Goal: Task Accomplishment & Management: Manage account settings

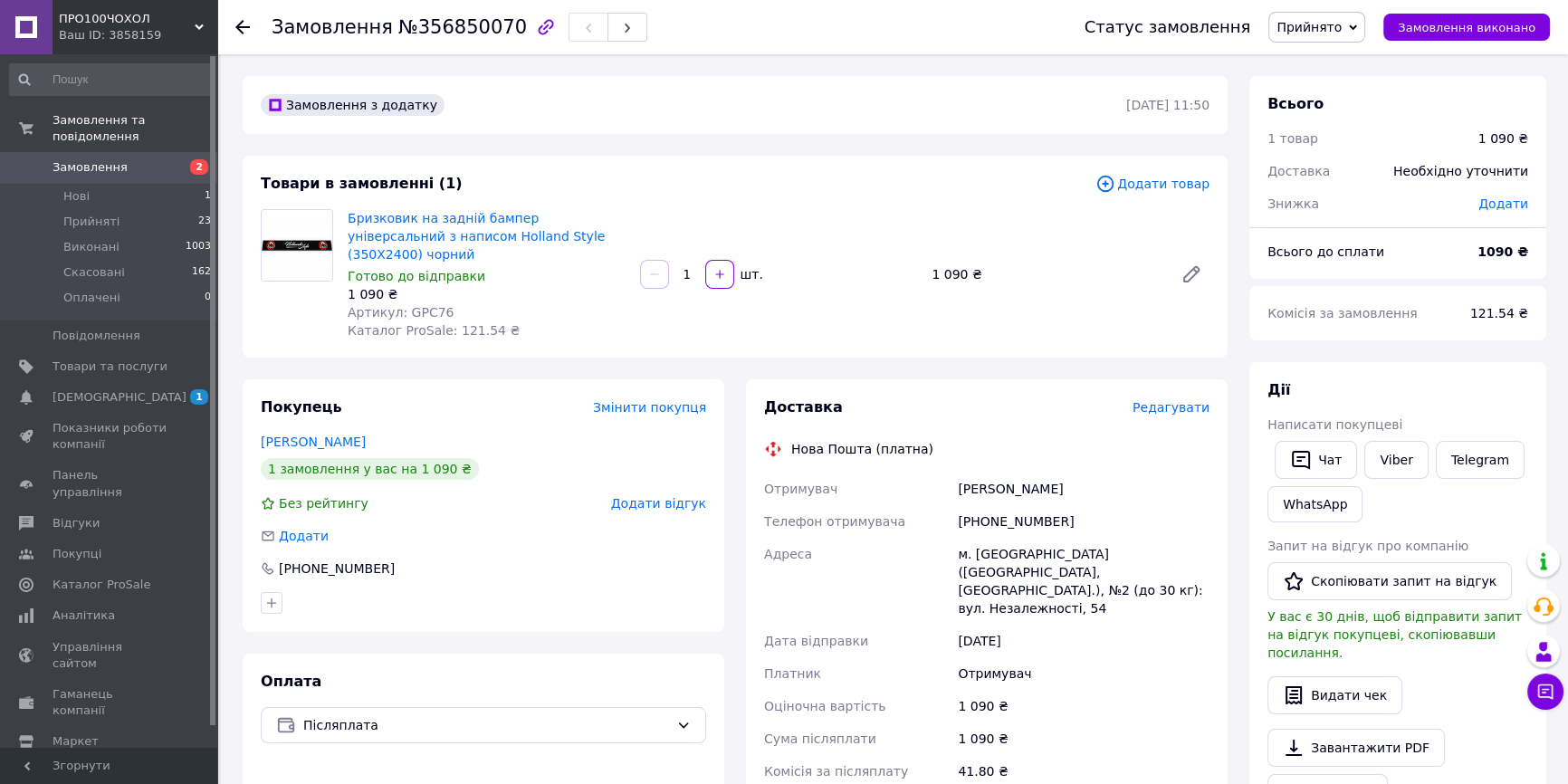
click at [1170, 400] on span "Редагувати" at bounding box center [1171, 407] width 77 height 14
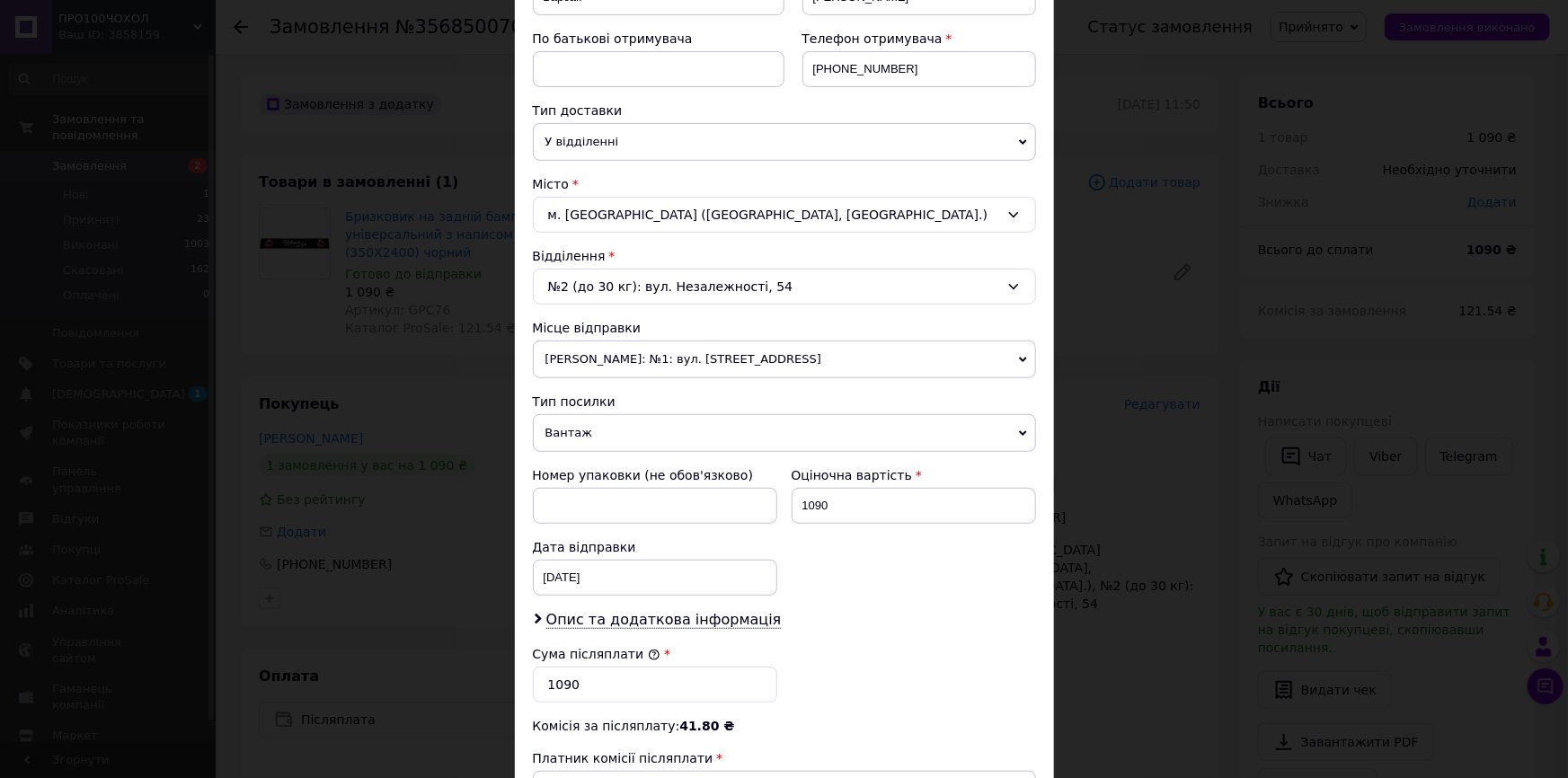
scroll to position [326, 0]
click at [714, 351] on span "[PERSON_NAME]: №1: вул. [STREET_ADDRESS]" at bounding box center [784, 356] width 504 height 38
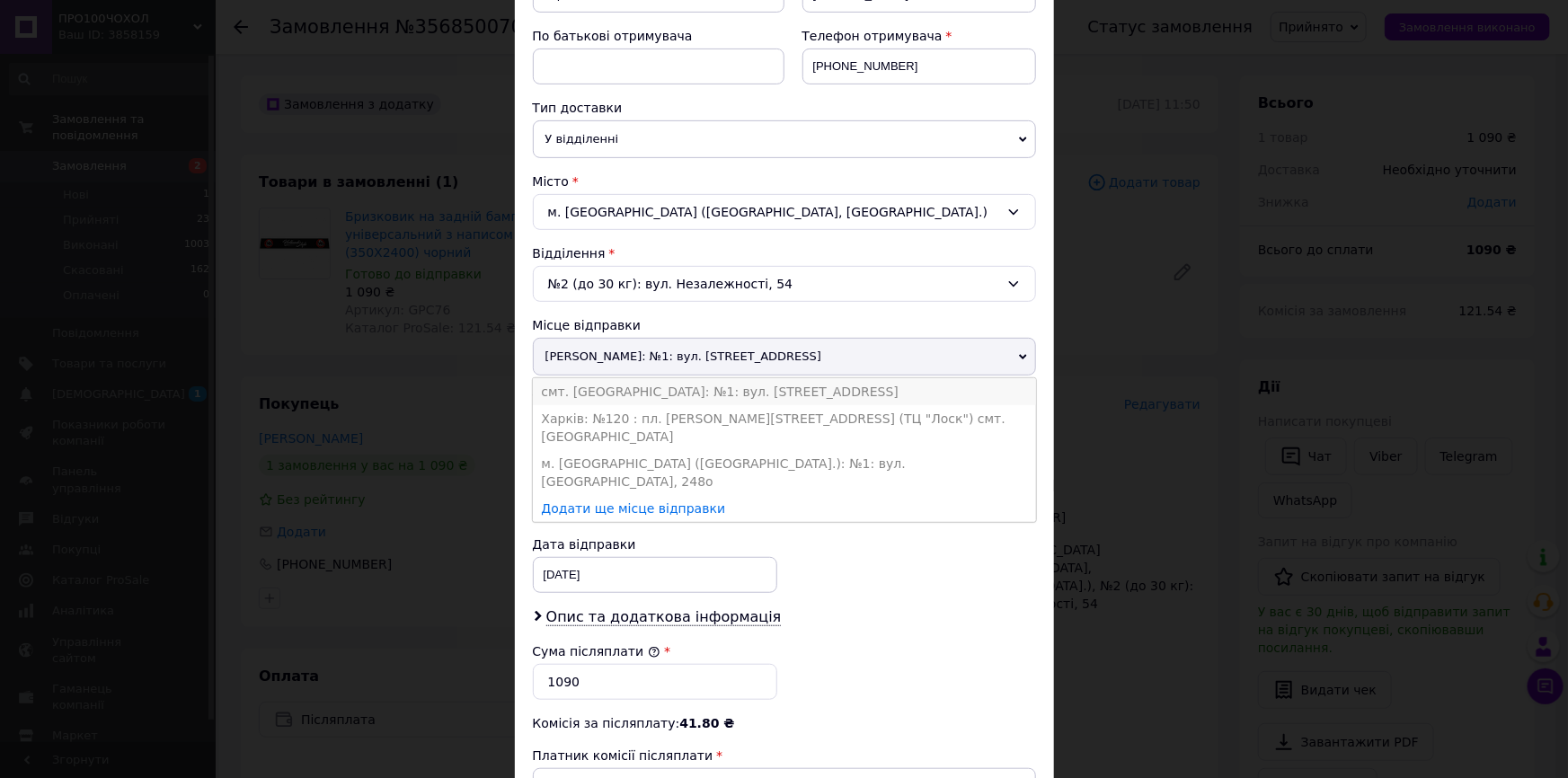
click at [649, 388] on li "смт. [GEOGRAPHIC_DATA]: №1: вул. [STREET_ADDRESS]" at bounding box center [784, 391] width 504 height 27
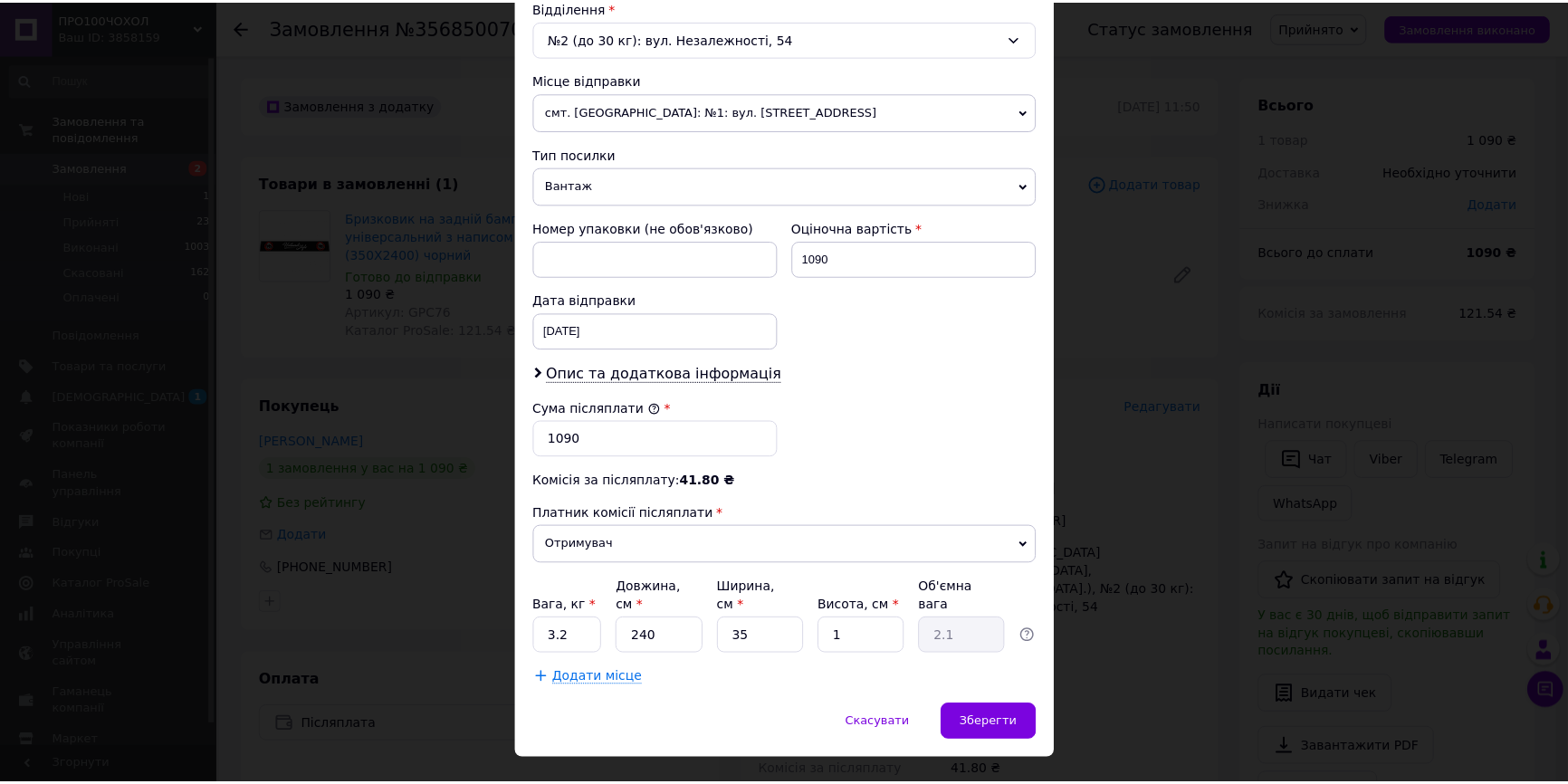
scroll to position [594, 0]
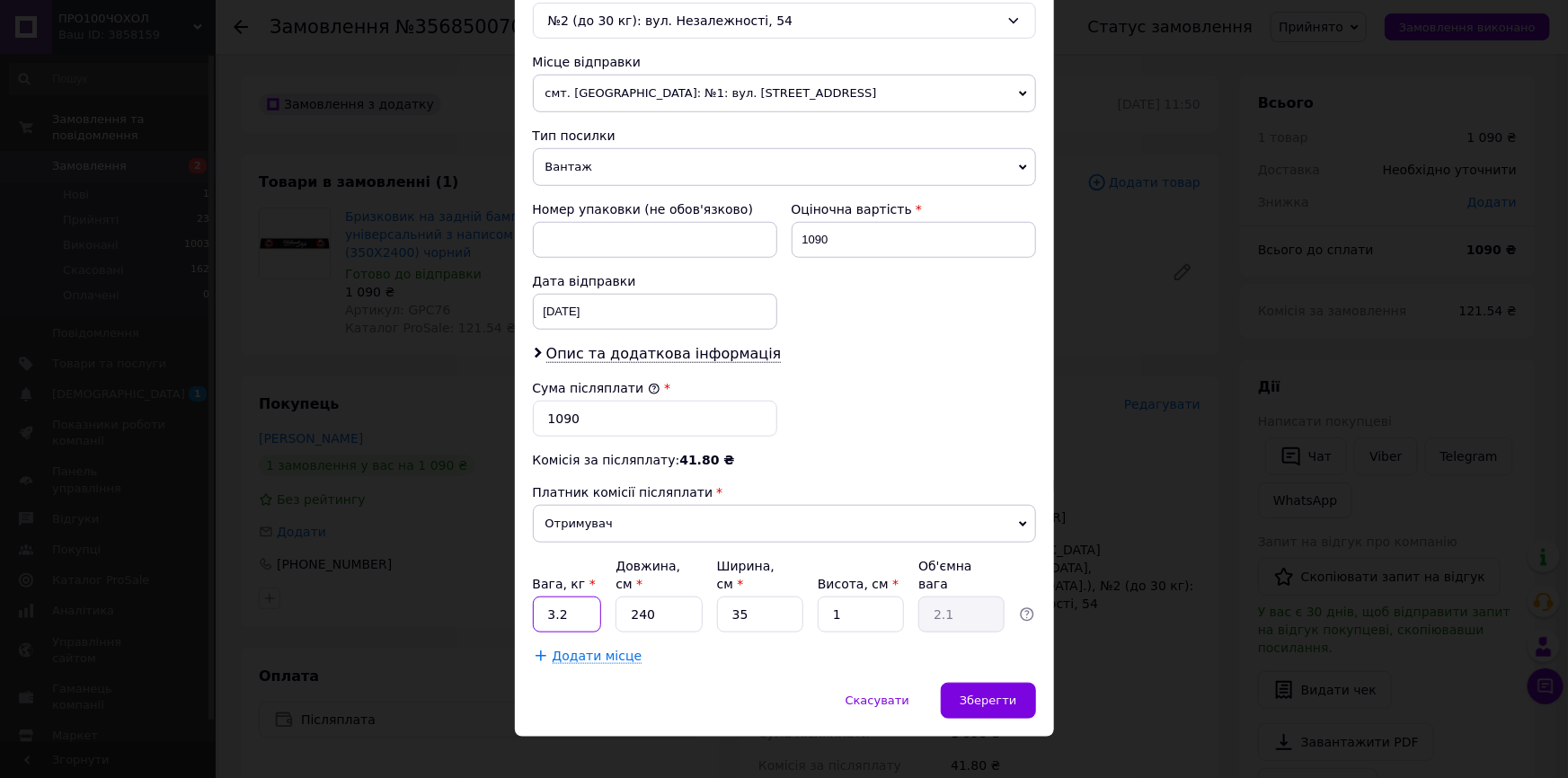
click at [585, 597] on input "3.2" at bounding box center [567, 614] width 69 height 36
type input "5"
type input "3"
type input "0.1"
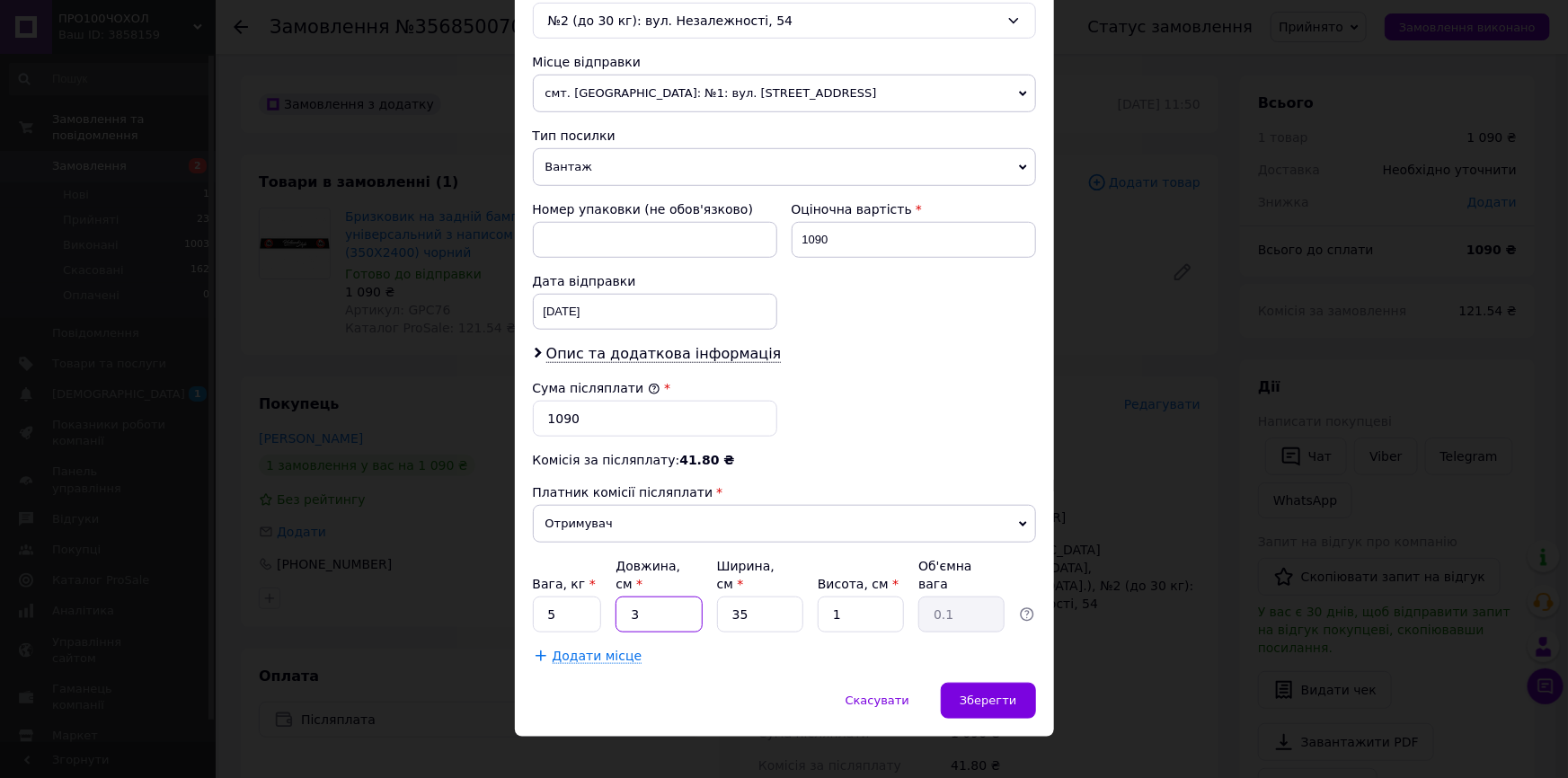
type input "38"
type input "0.33"
type input "38"
type input "2"
type input "0.1"
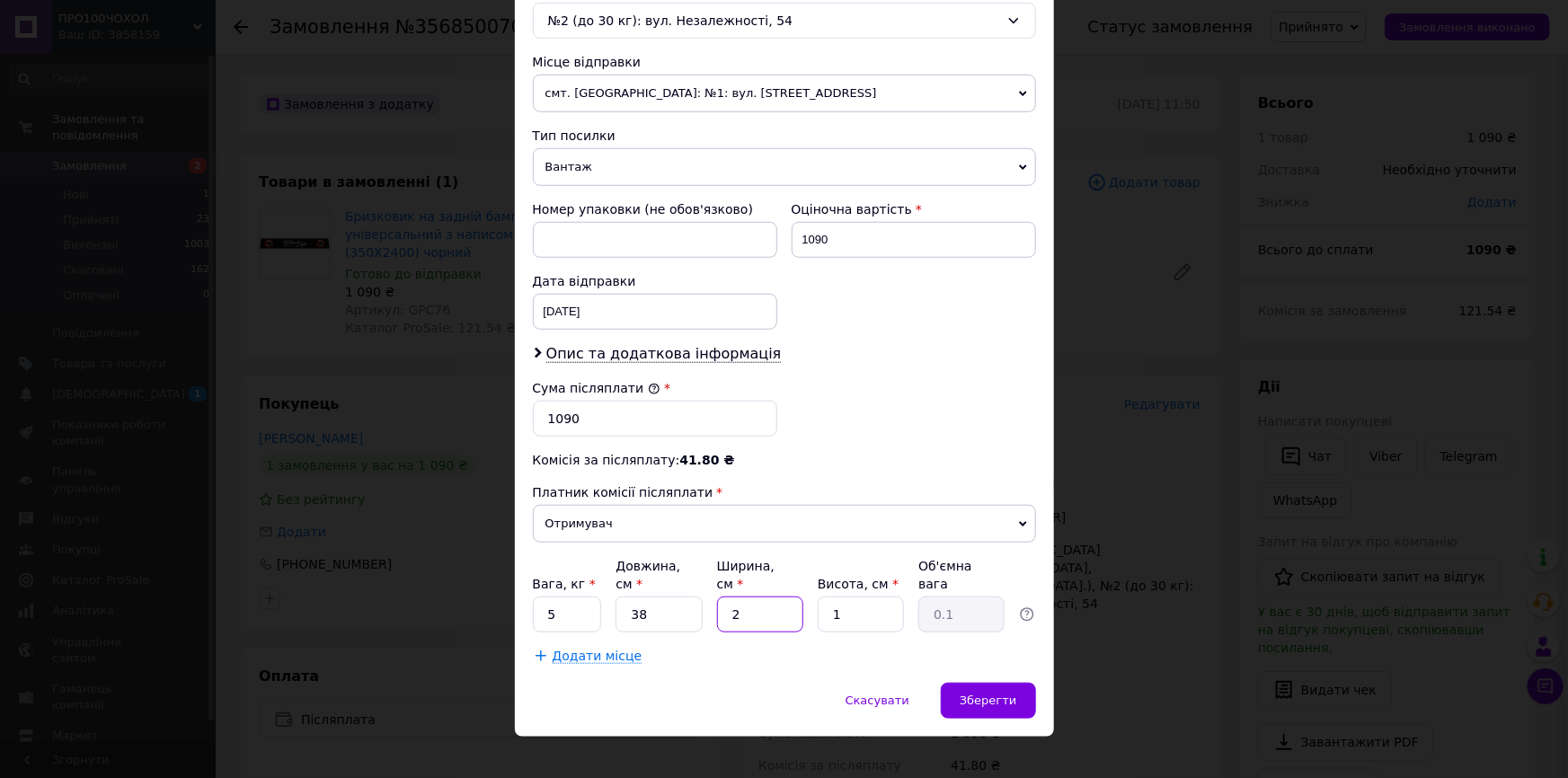
type input "20"
type input "0.19"
type input "20"
type input "3"
type input "0.57"
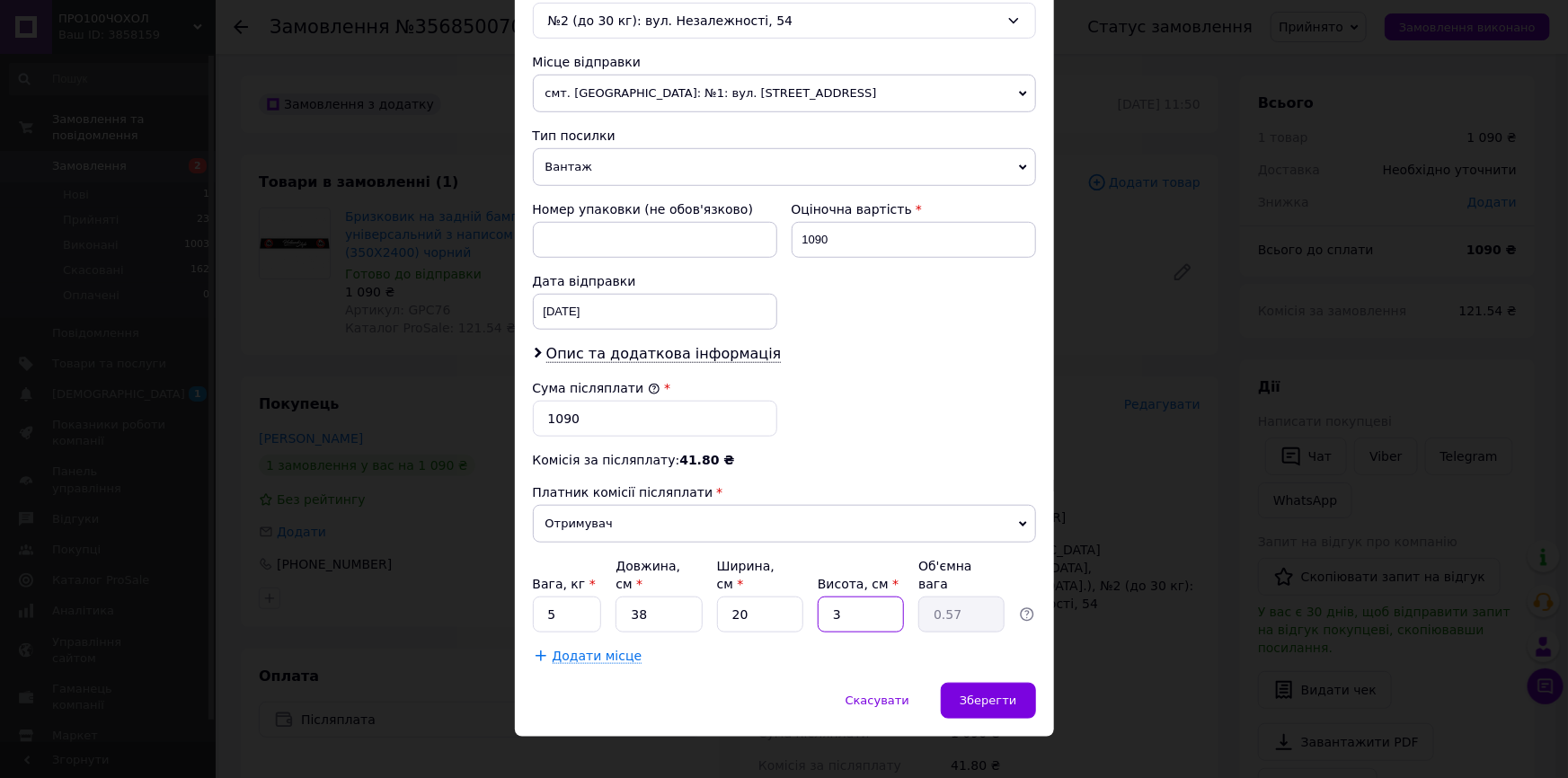
type input "30"
type input "5.7"
type input "30"
drag, startPoint x: 991, startPoint y: 680, endPoint x: 999, endPoint y: 671, distance: 12.0
click at [990, 693] on span "Зберегти" at bounding box center [988, 700] width 57 height 13
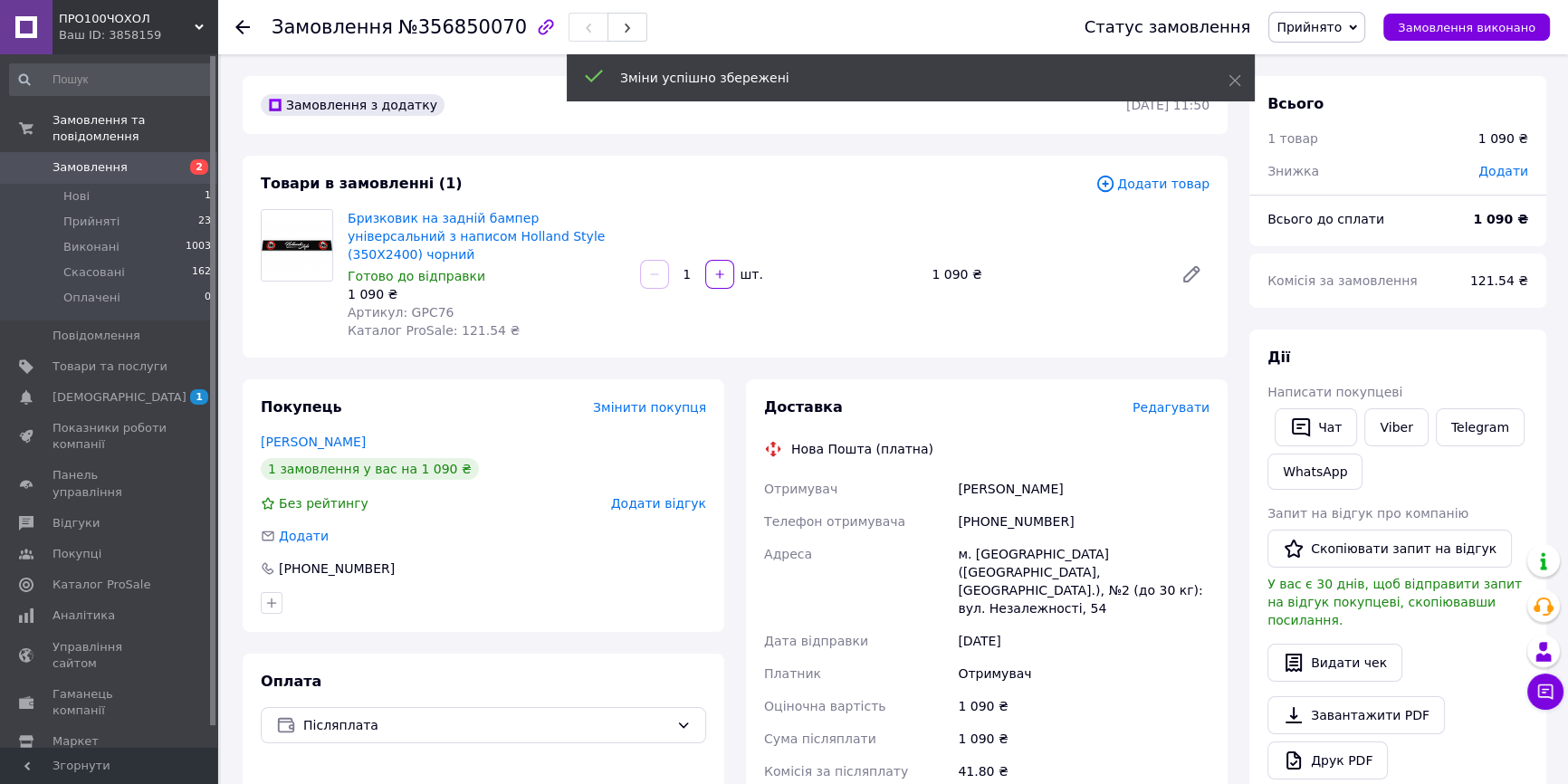
scroll to position [247, 0]
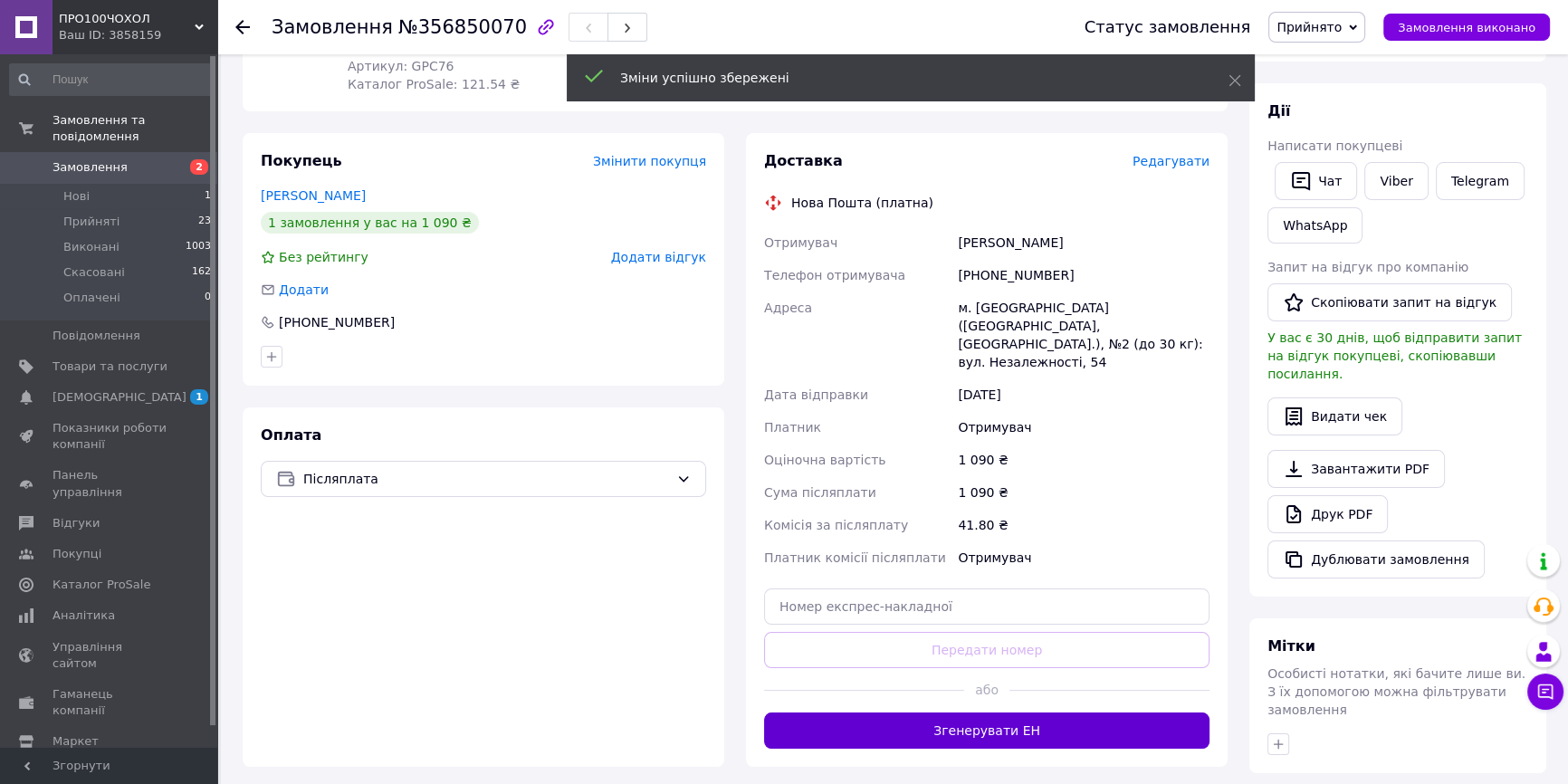
click at [993, 713] on button "Згенерувати ЕН" at bounding box center [987, 731] width 445 height 37
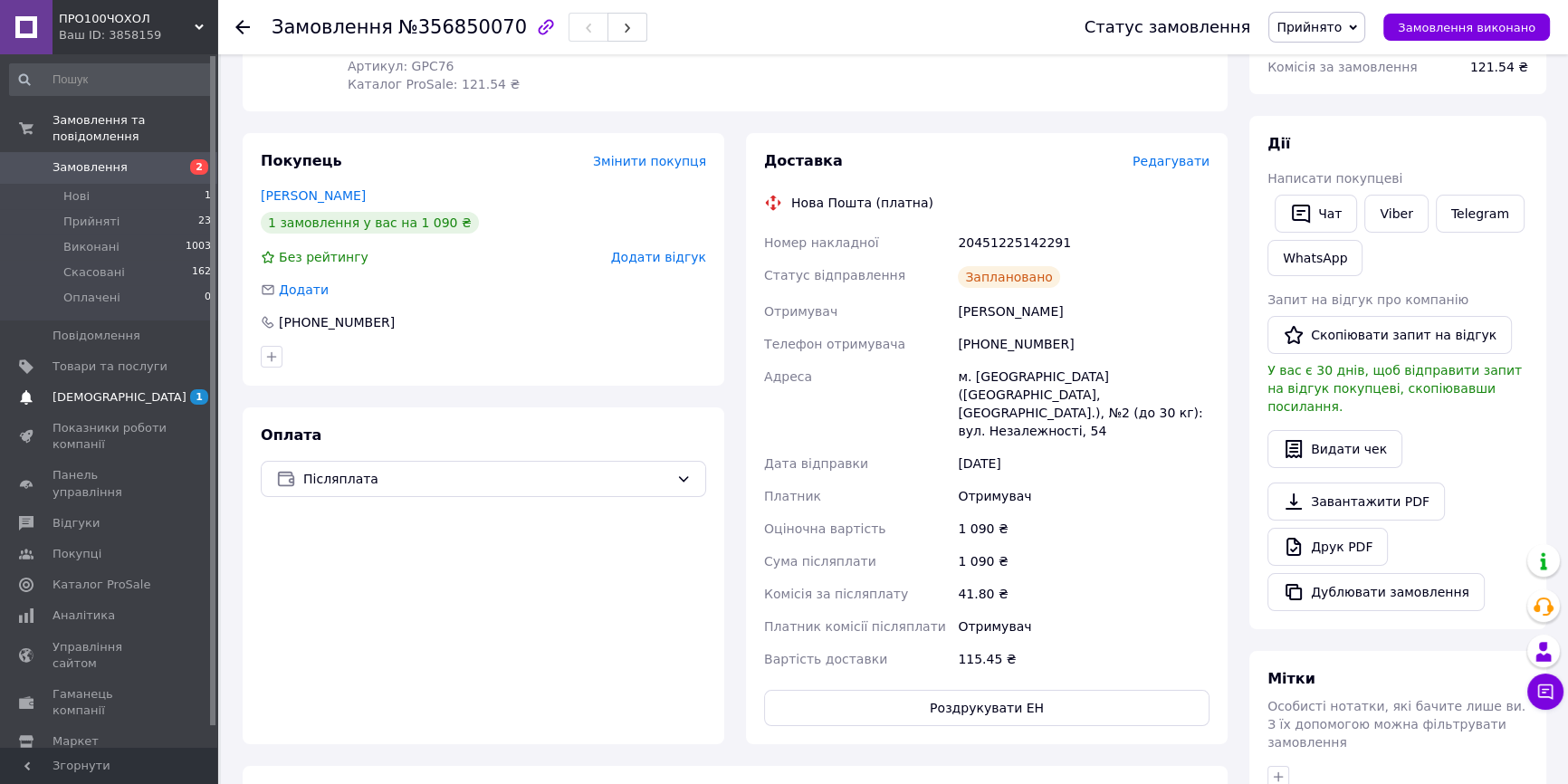
click at [95, 389] on span "[DEMOGRAPHIC_DATA]" at bounding box center [119, 397] width 134 height 16
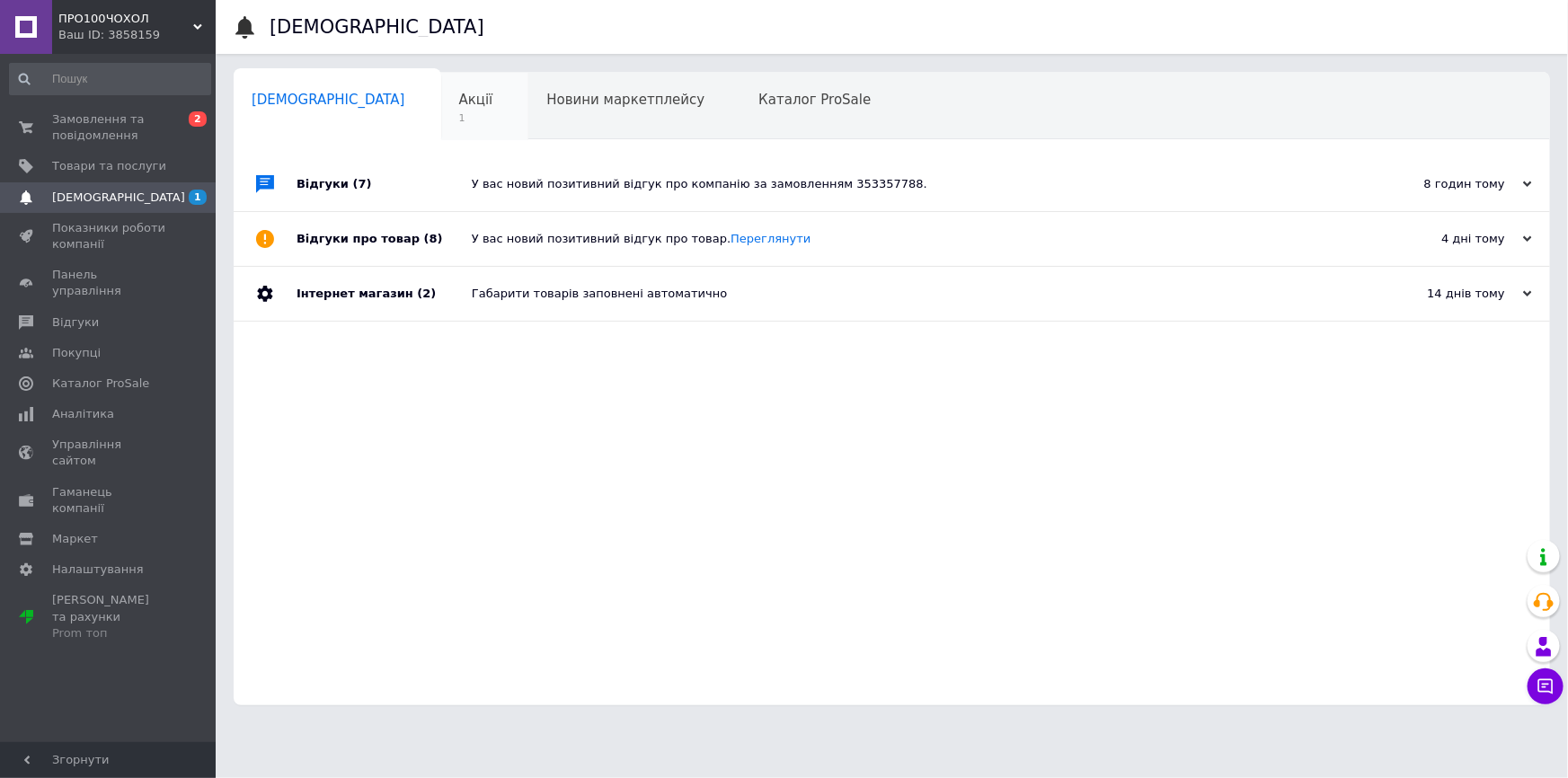
click at [441, 102] on div "Акції 1" at bounding box center [485, 106] width 88 height 68
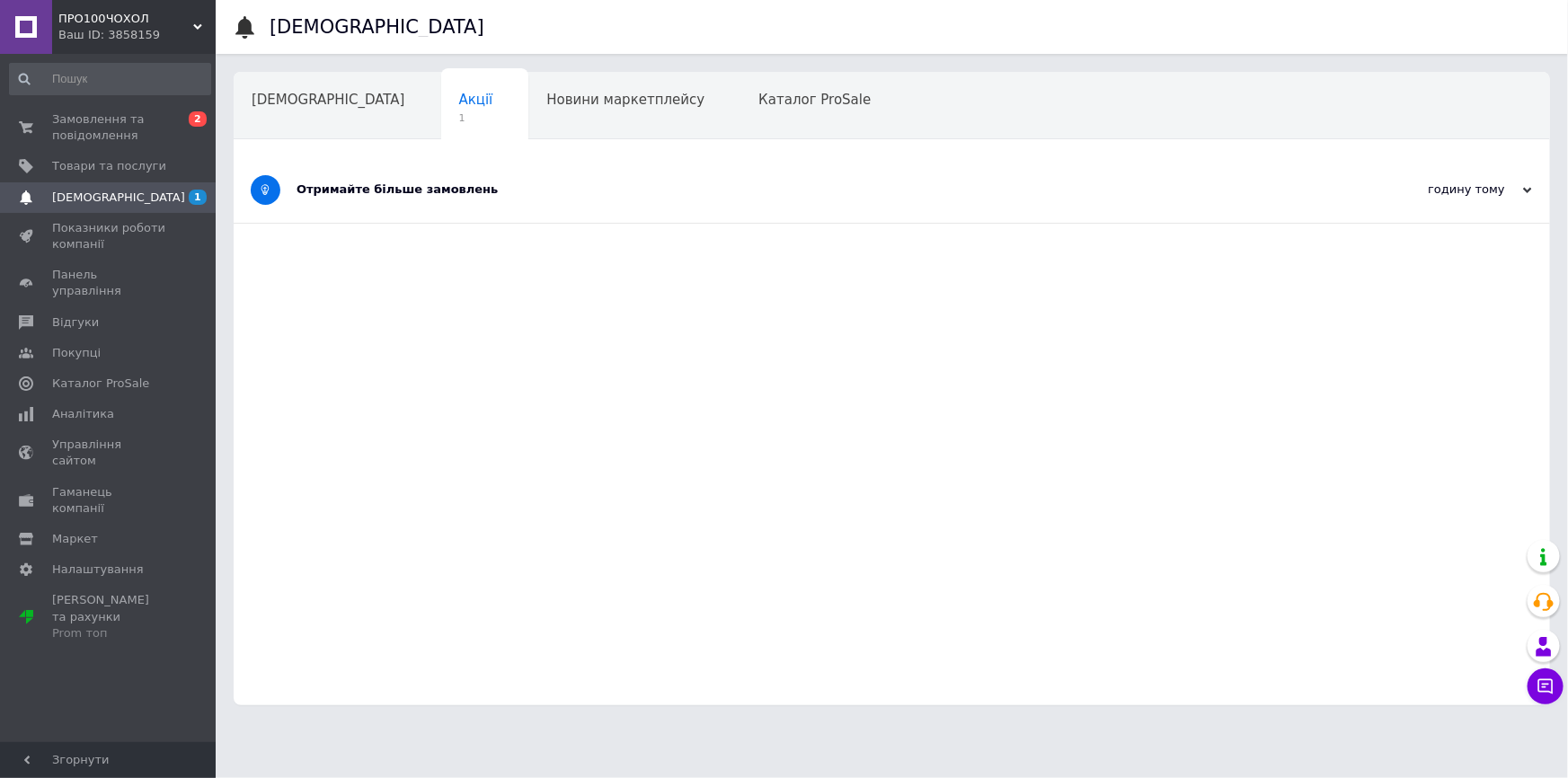
click at [324, 192] on div "Отримайте більше замовлень" at bounding box center [825, 189] width 1056 height 16
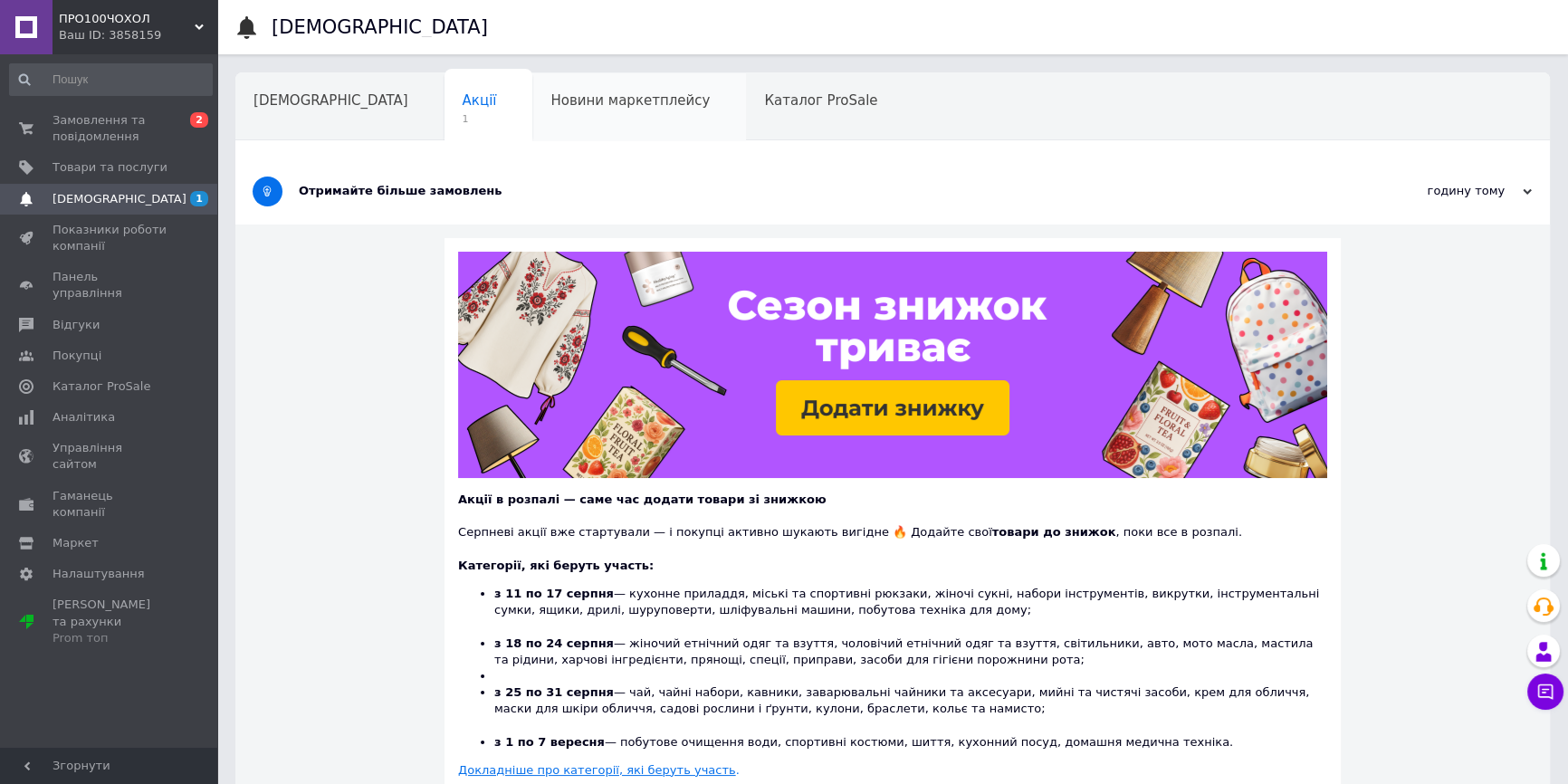
click at [564, 103] on span "Новини маркетплейсу" at bounding box center [630, 99] width 159 height 16
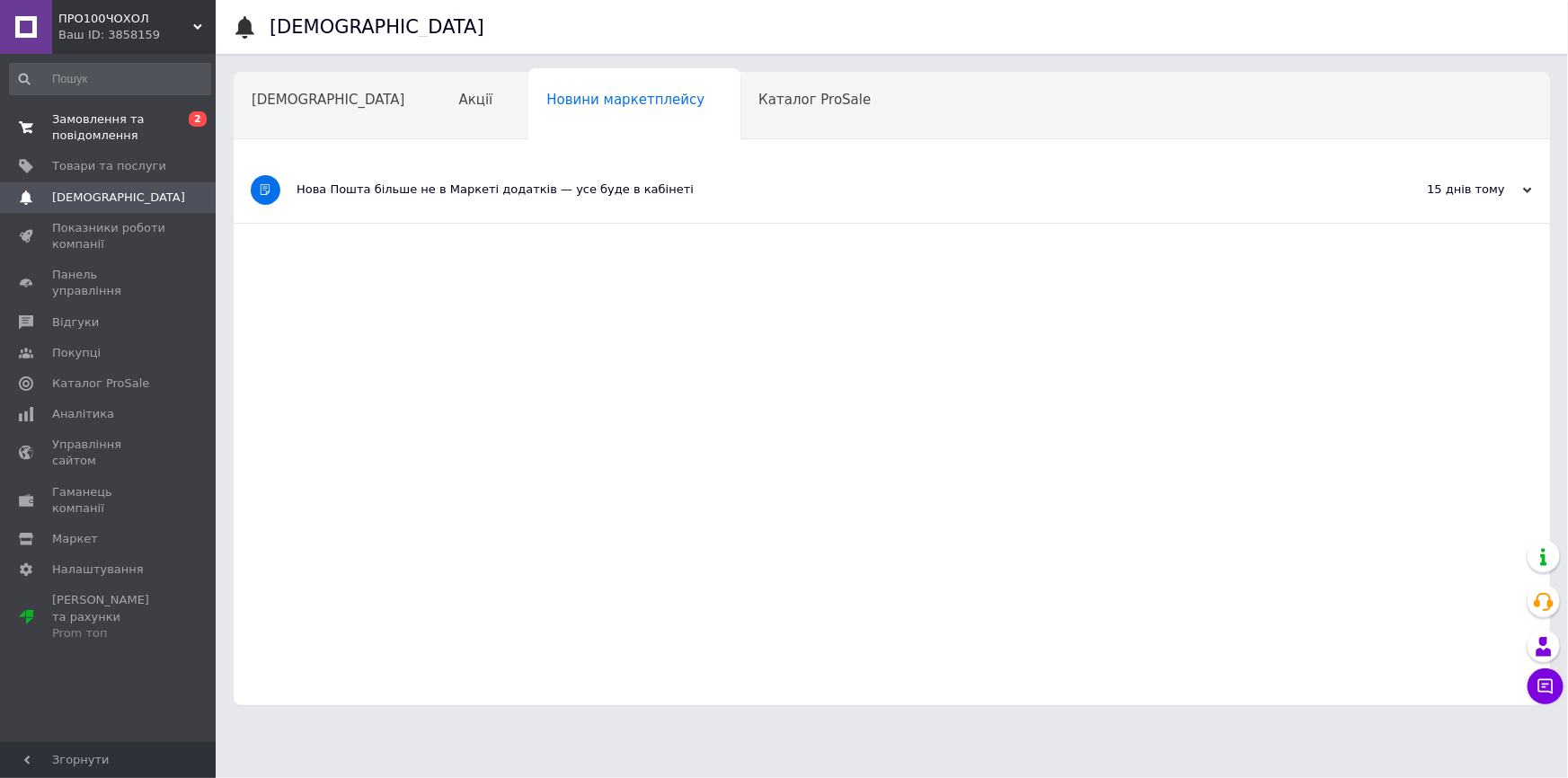
click at [131, 127] on span "Замовлення та повідомлення" at bounding box center [109, 127] width 115 height 33
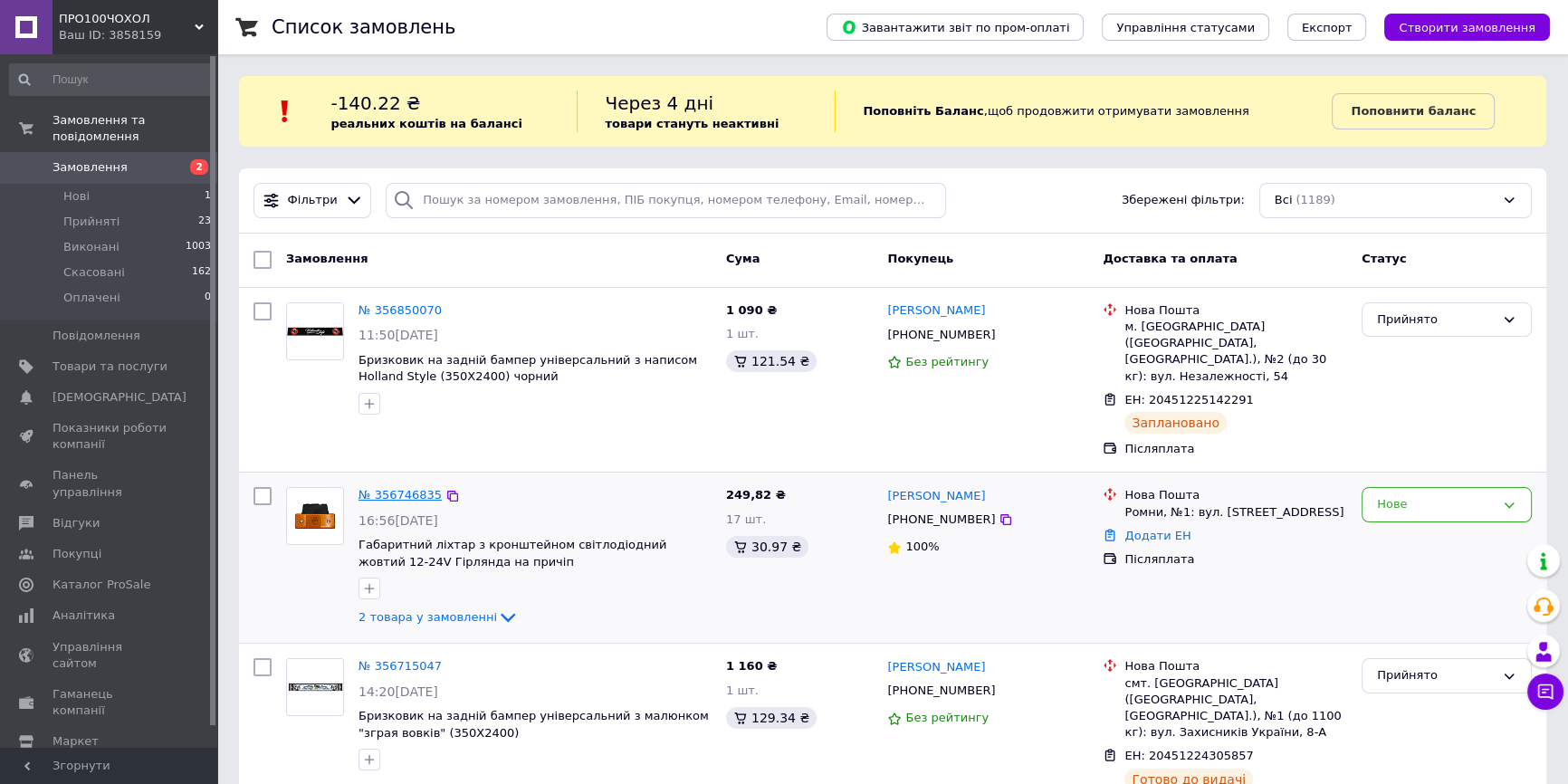
click at [402, 488] on link "№ 356746835" at bounding box center [400, 494] width 83 height 13
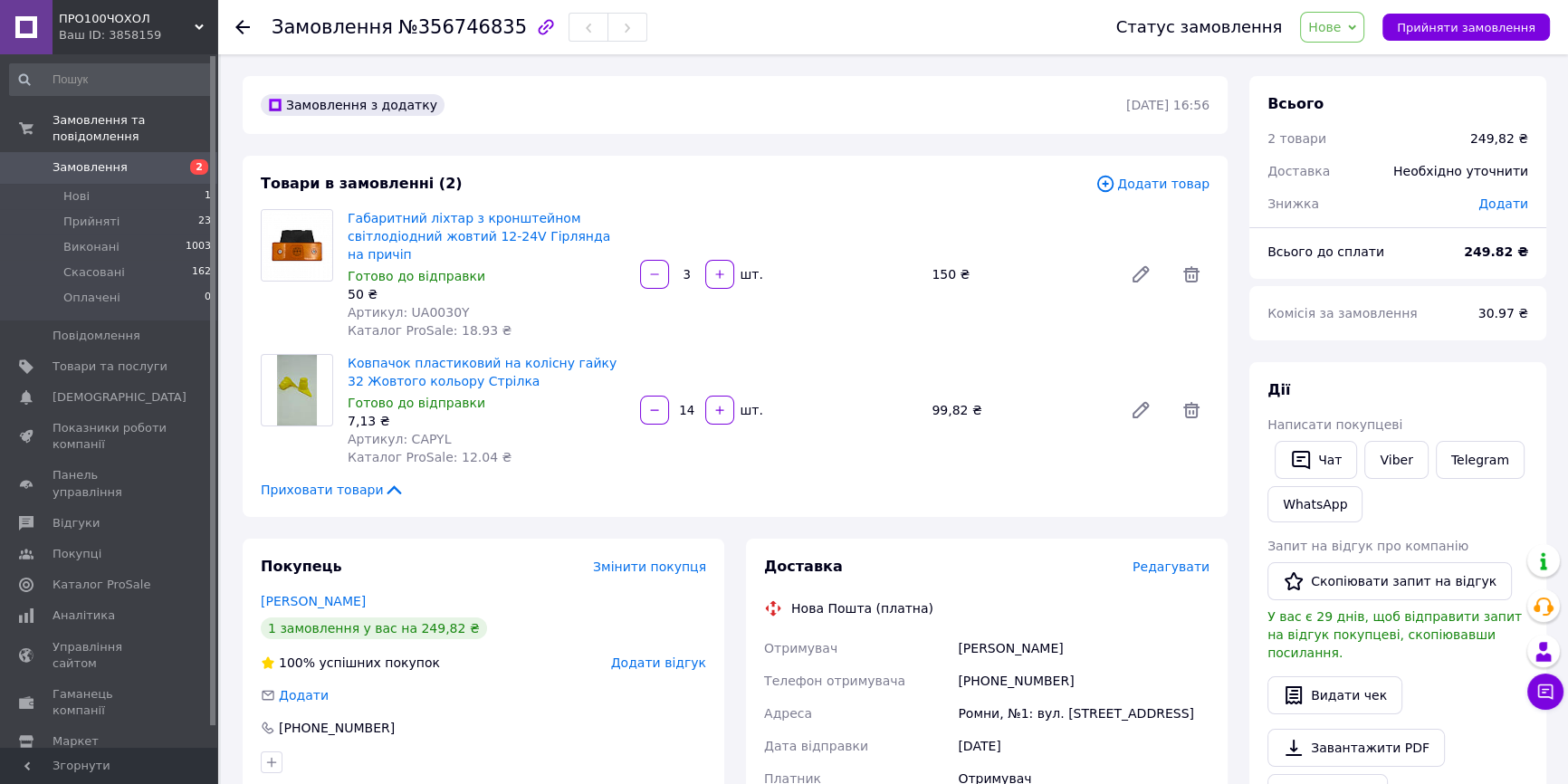
click at [1159, 569] on span "Редагувати" at bounding box center [1171, 566] width 77 height 14
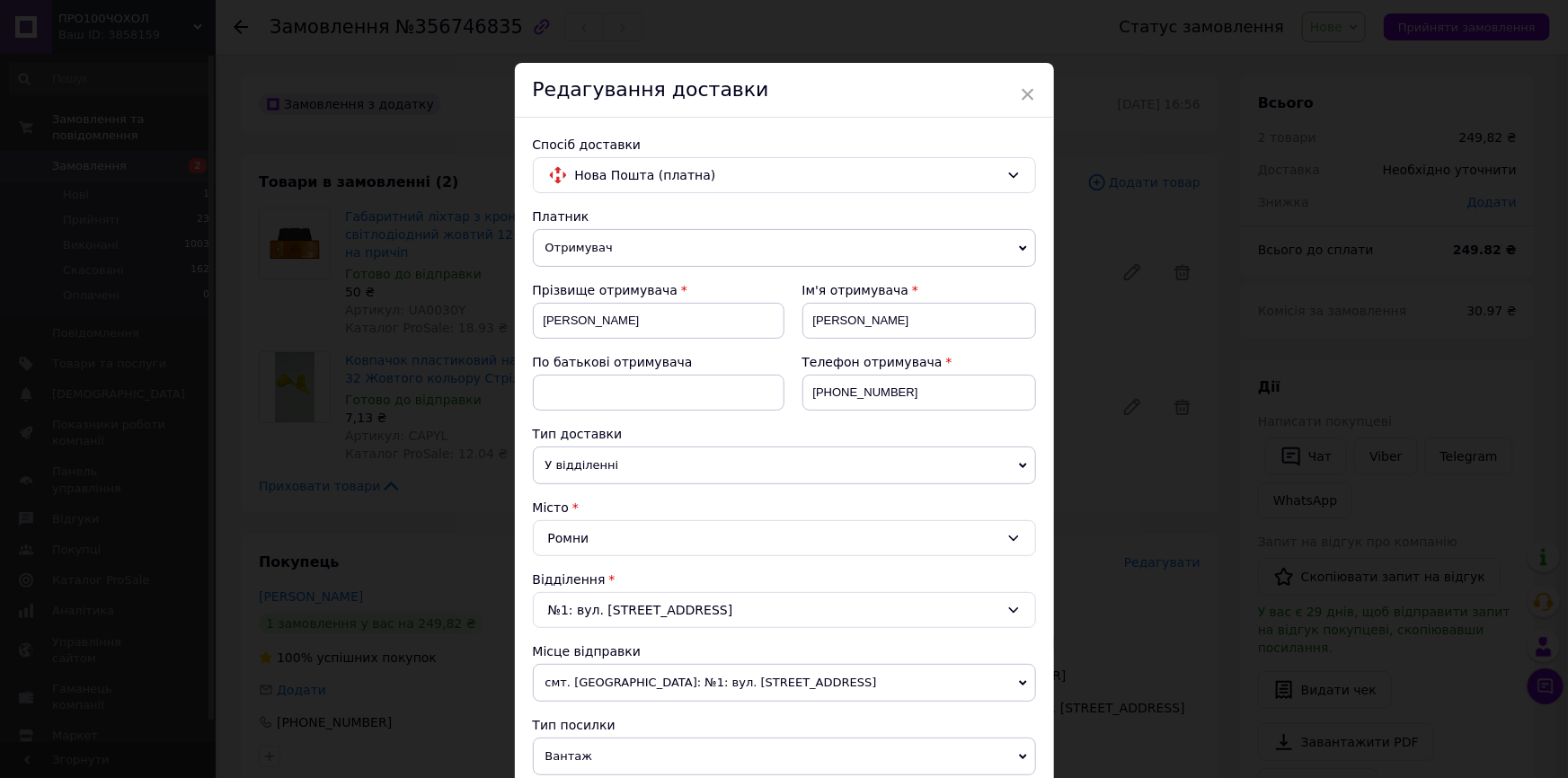
scroll to position [326, 0]
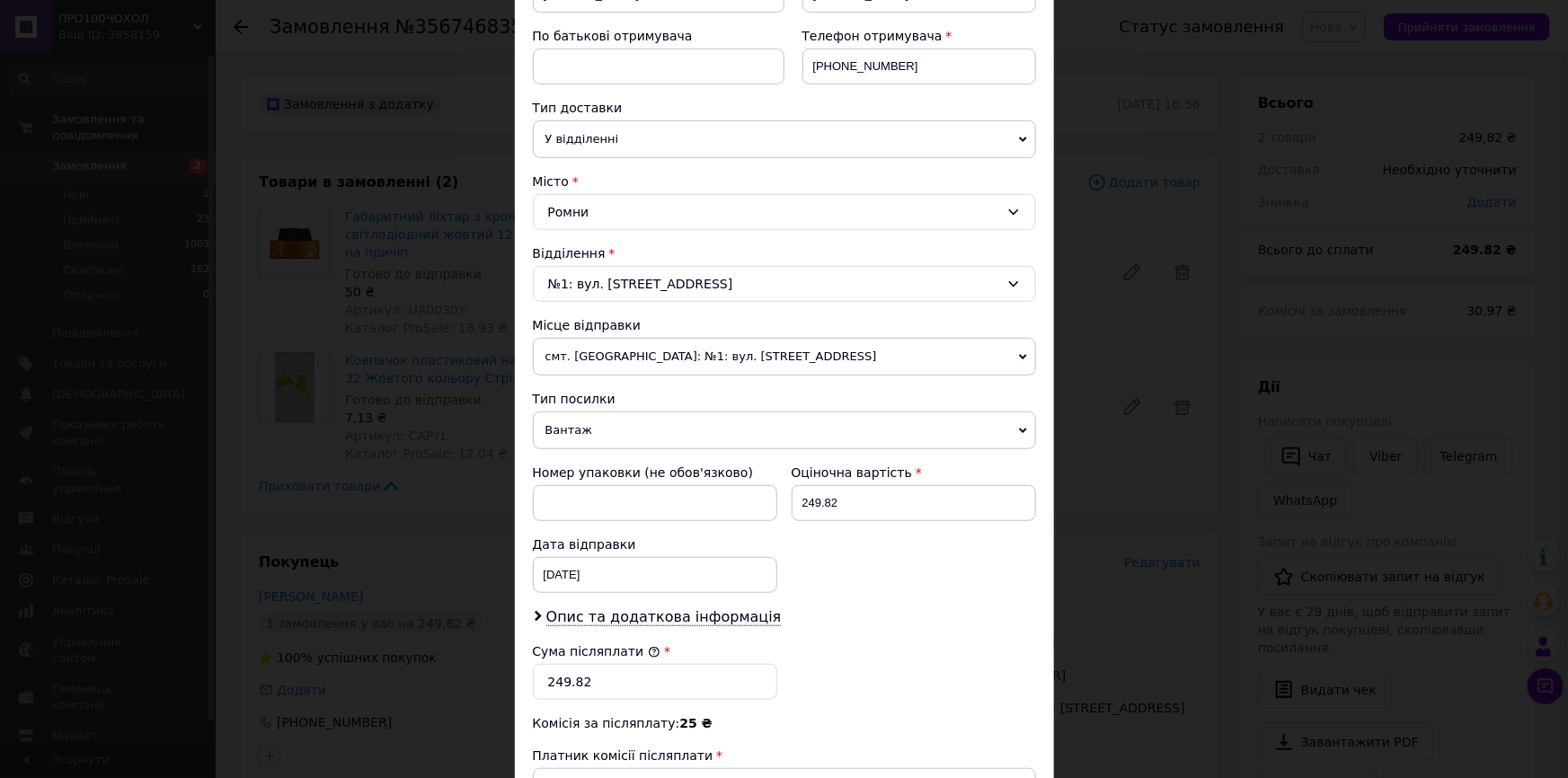
click at [672, 342] on span "смт. [GEOGRAPHIC_DATA]: №1: вул. [STREET_ADDRESS]" at bounding box center [784, 356] width 504 height 38
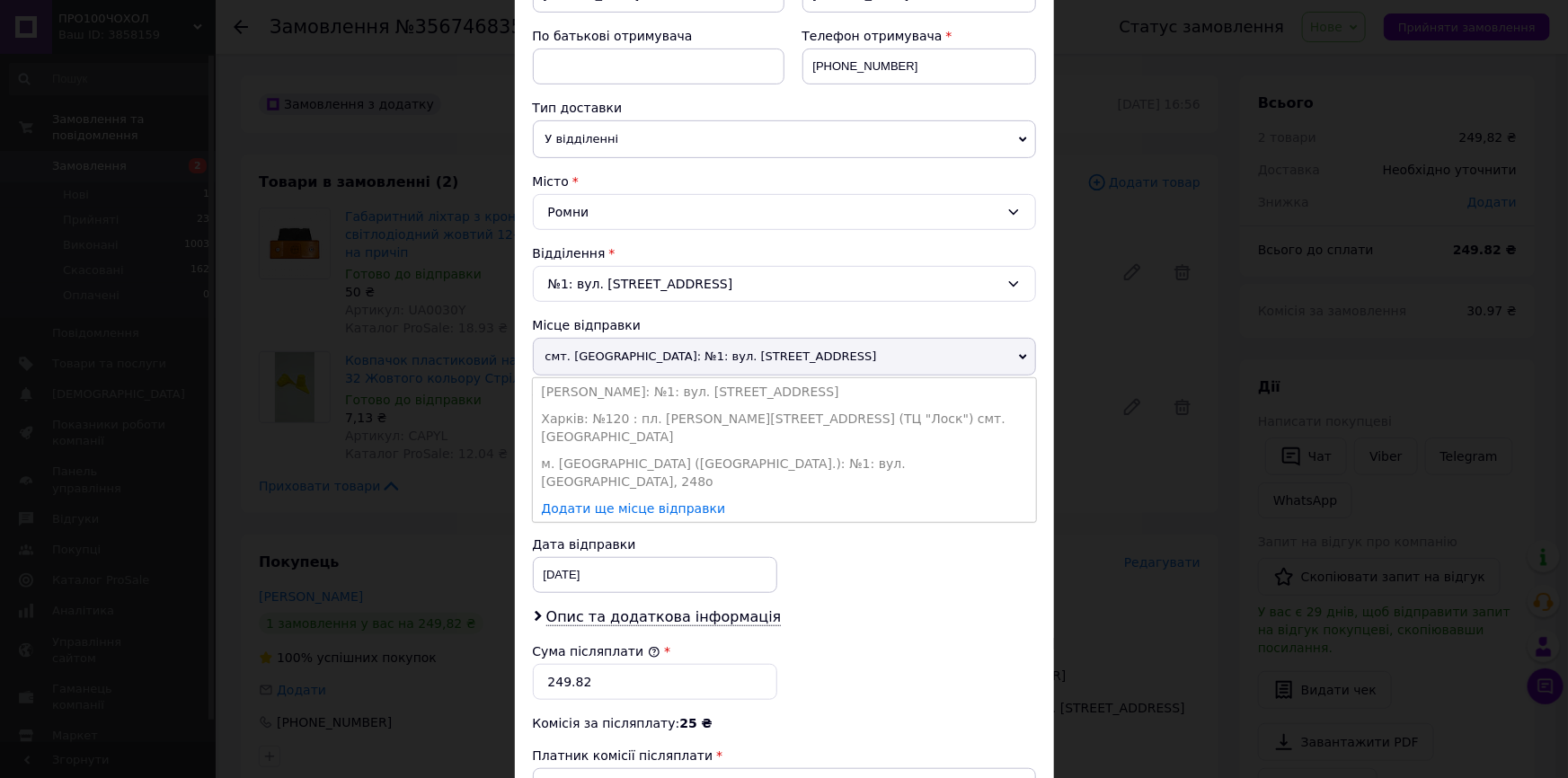
click at [649, 360] on span "смт. [GEOGRAPHIC_DATA]: №1: вул. [STREET_ADDRESS]" at bounding box center [784, 356] width 504 height 38
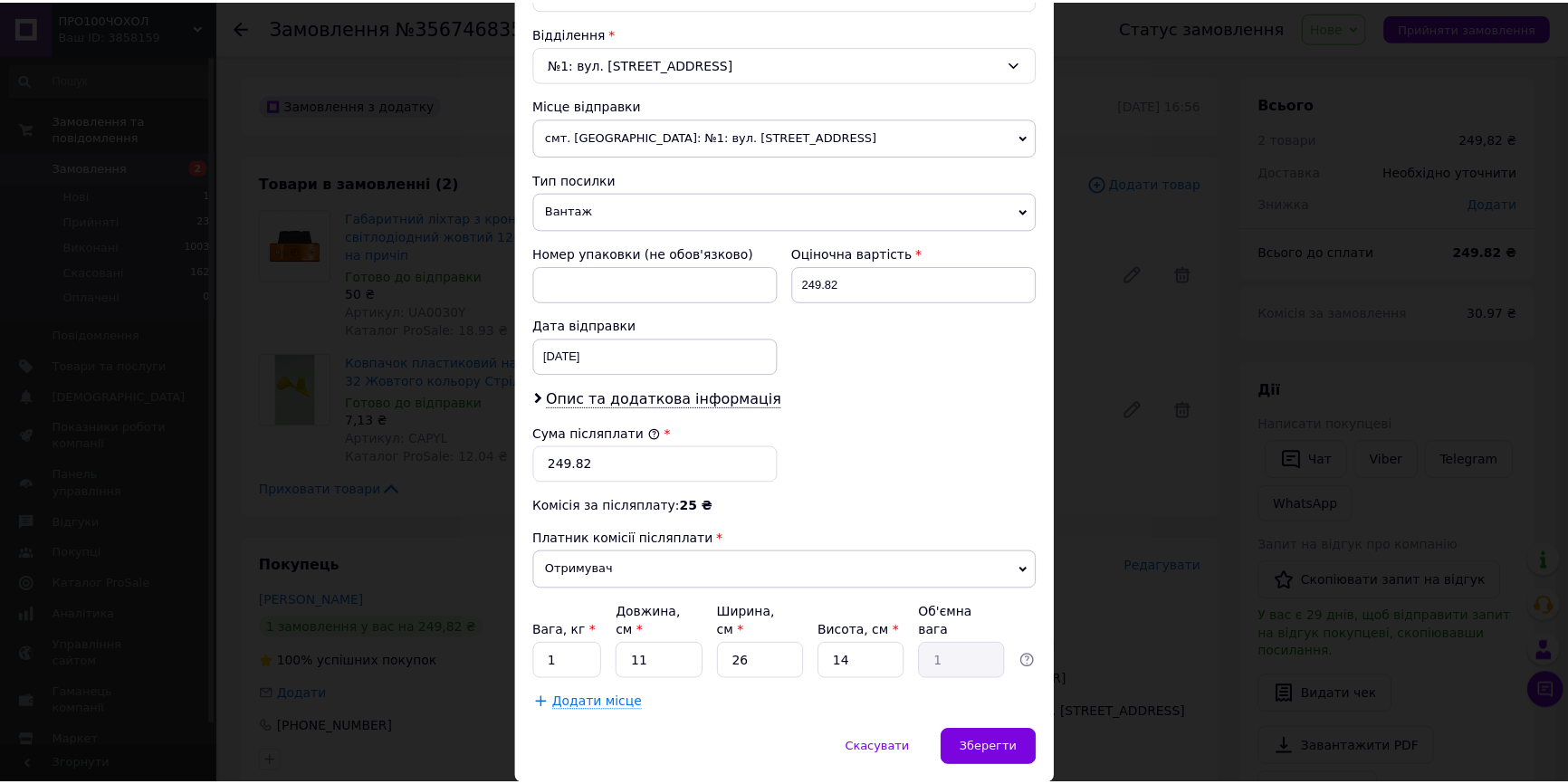
scroll to position [594, 0]
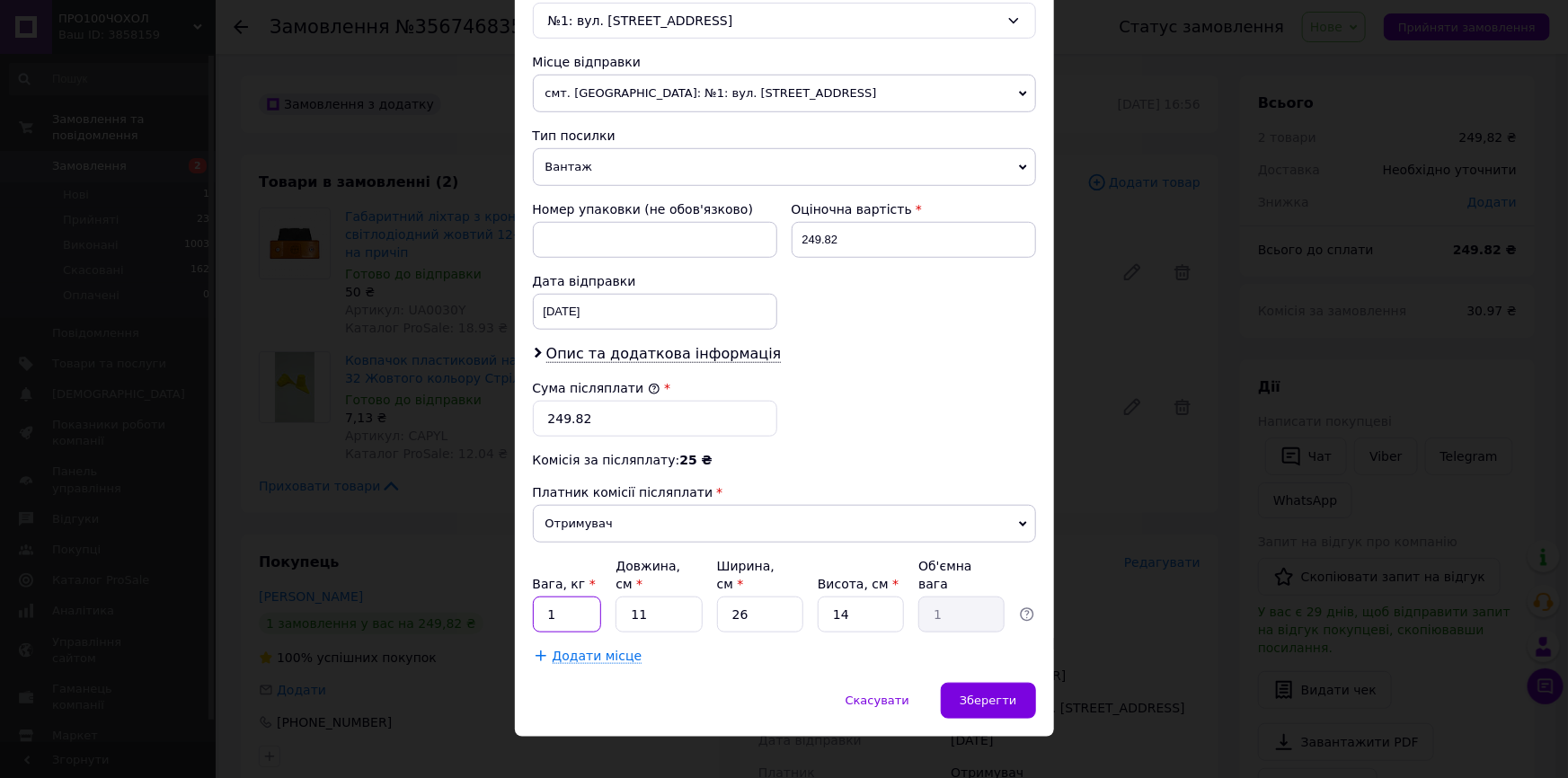
click at [581, 597] on input "1" at bounding box center [567, 614] width 69 height 36
type input "0.6"
click at [669, 597] on input "11" at bounding box center [658, 614] width 87 height 36
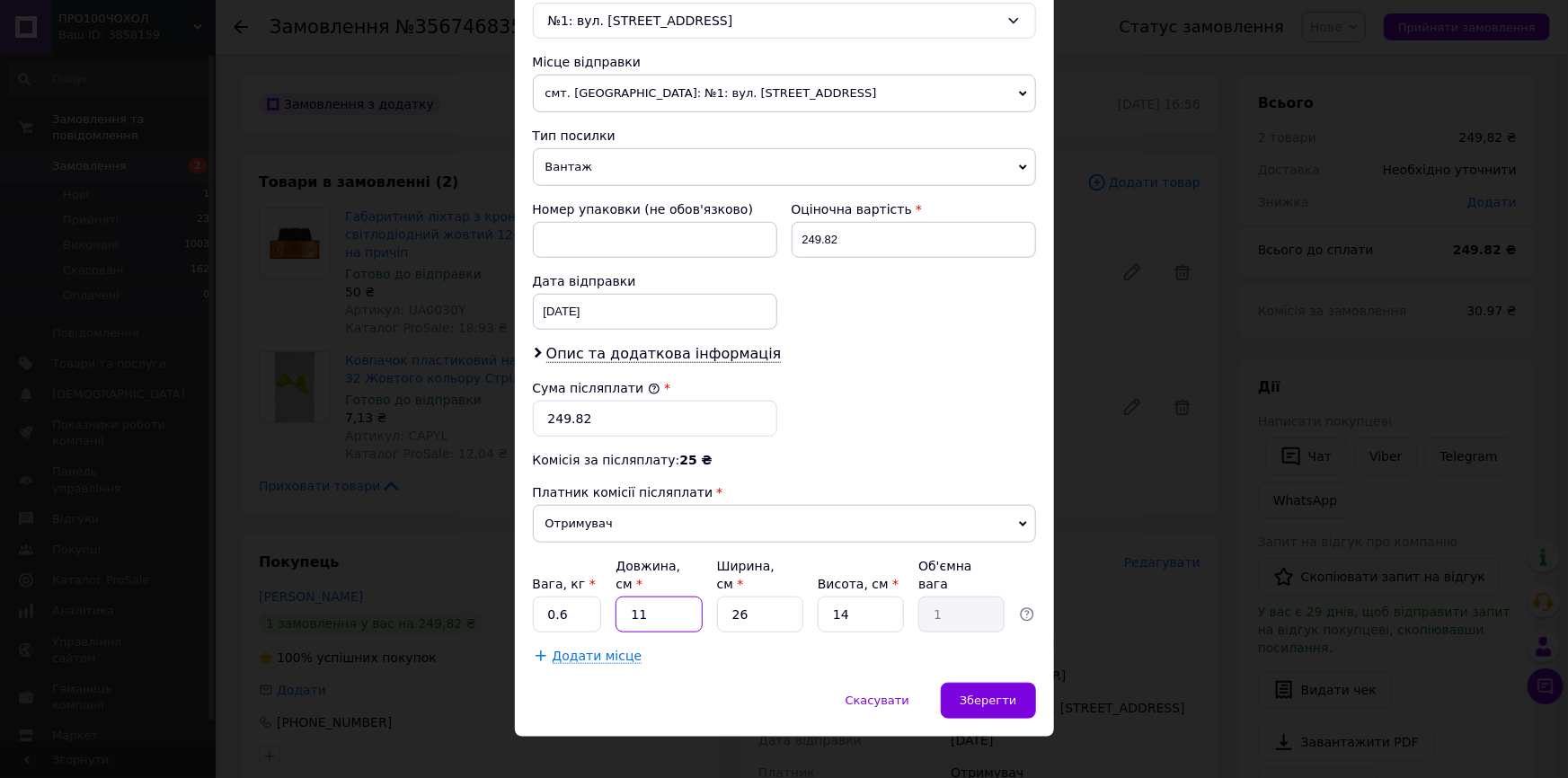
type input "2"
type input "0.18"
type input "20"
type input "1.82"
type input "20"
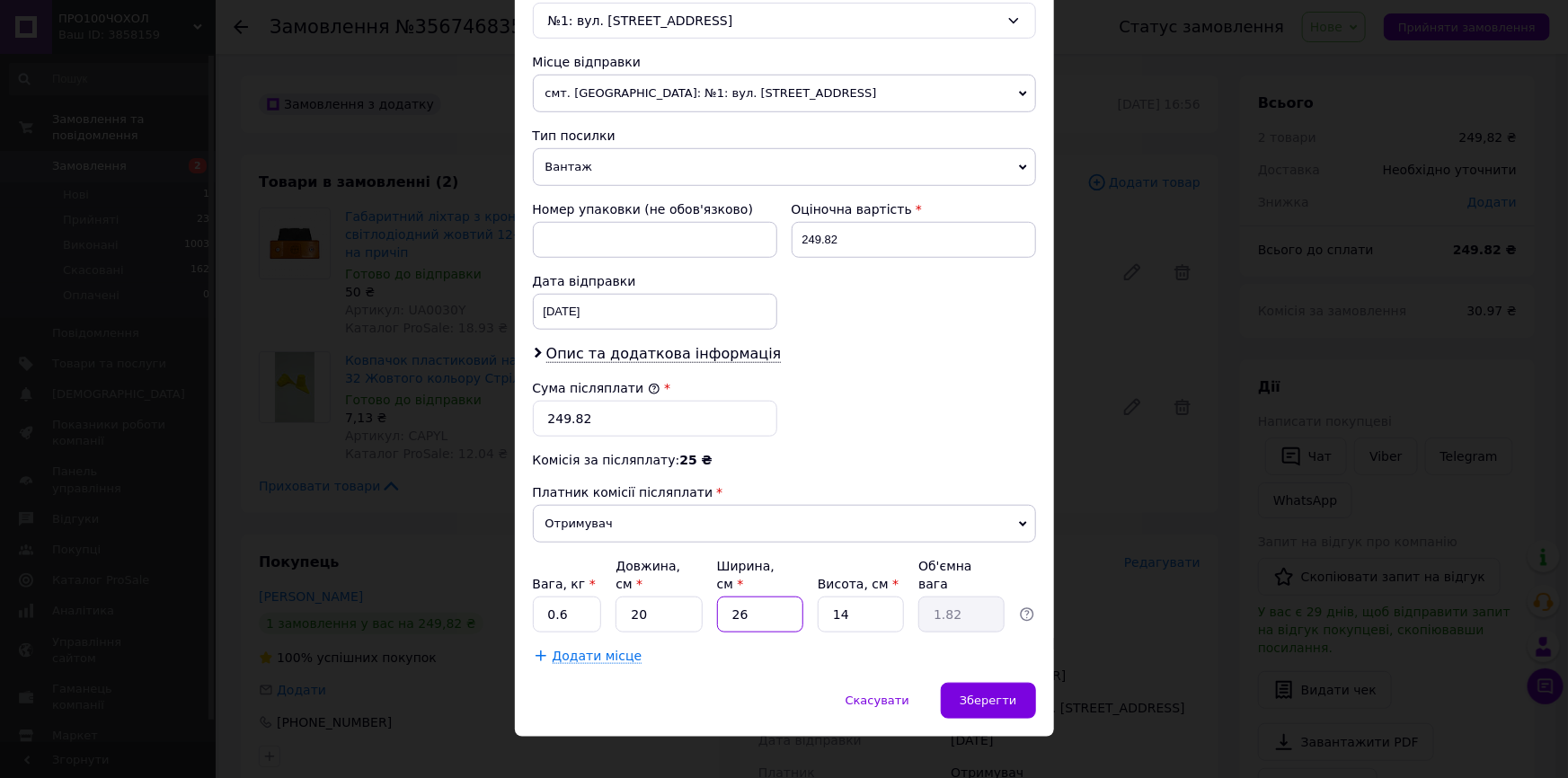
click at [746, 597] on input "26" at bounding box center [760, 614] width 87 height 36
type input "2"
type input "0.14"
type input "23"
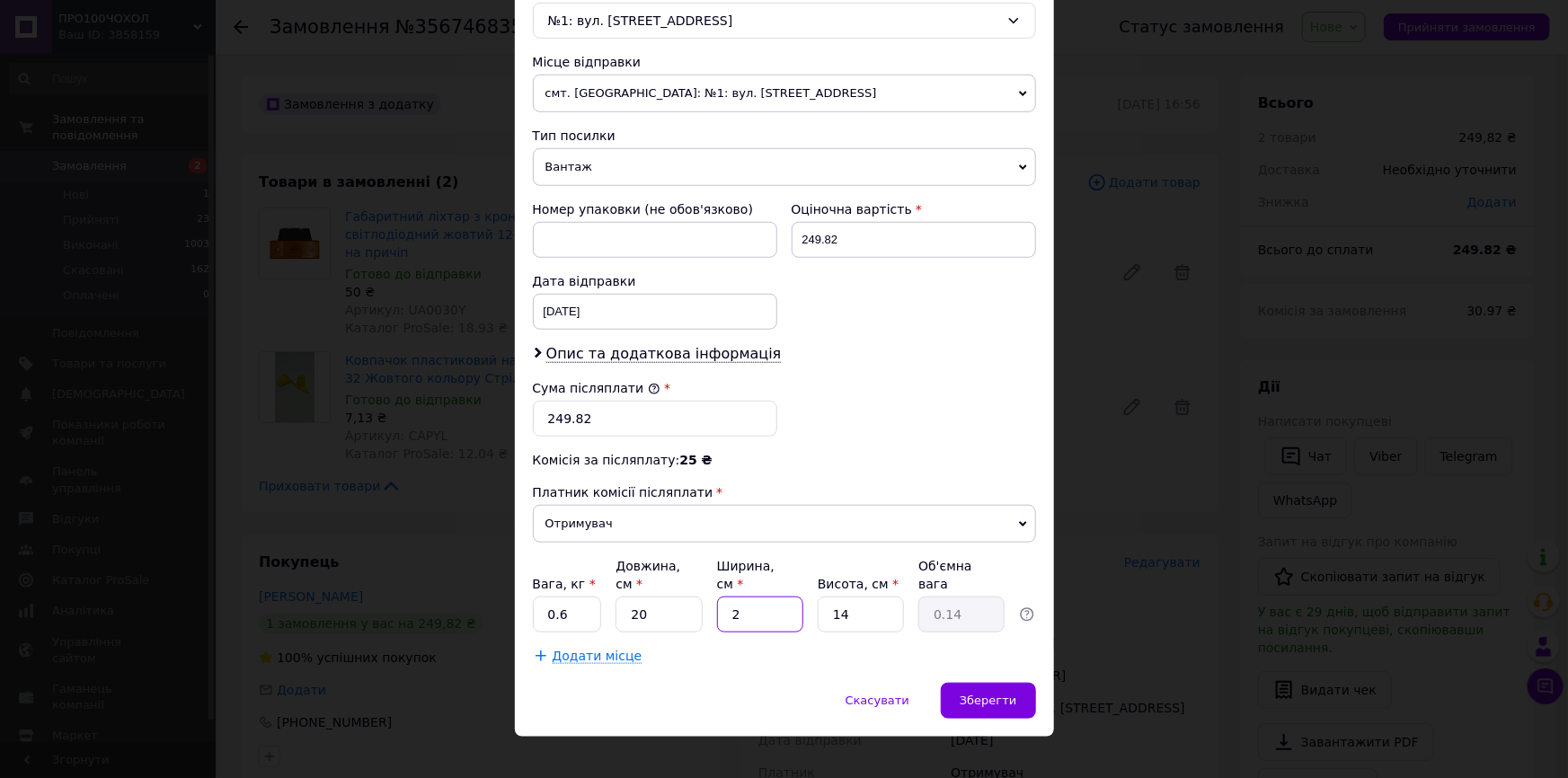
type input "1.61"
type input "23"
click at [865, 597] on input "14" at bounding box center [860, 614] width 87 height 36
type input "6"
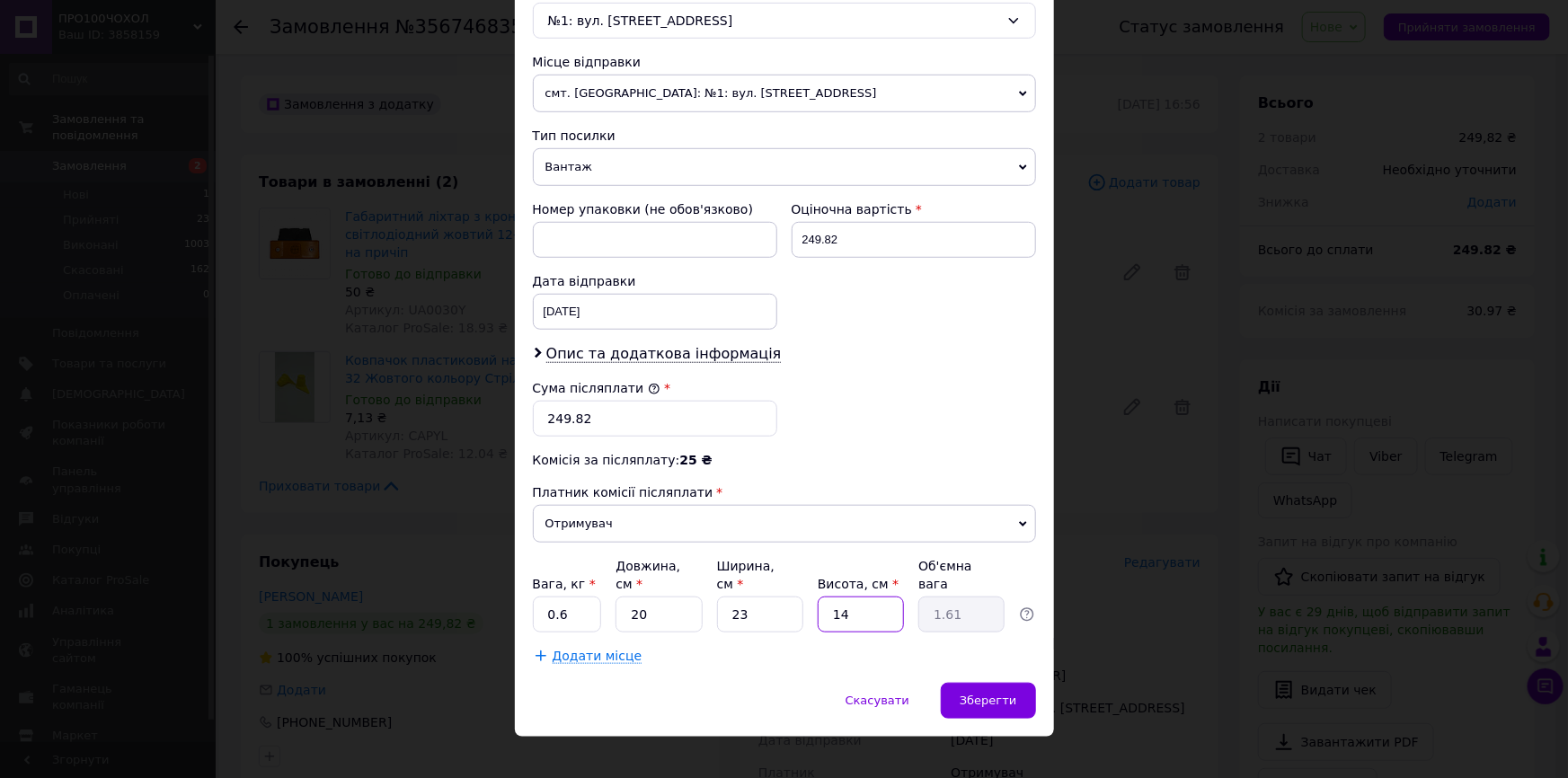
type input "0.69"
type input "6"
click at [971, 693] on span "Зберегти" at bounding box center [988, 700] width 57 height 13
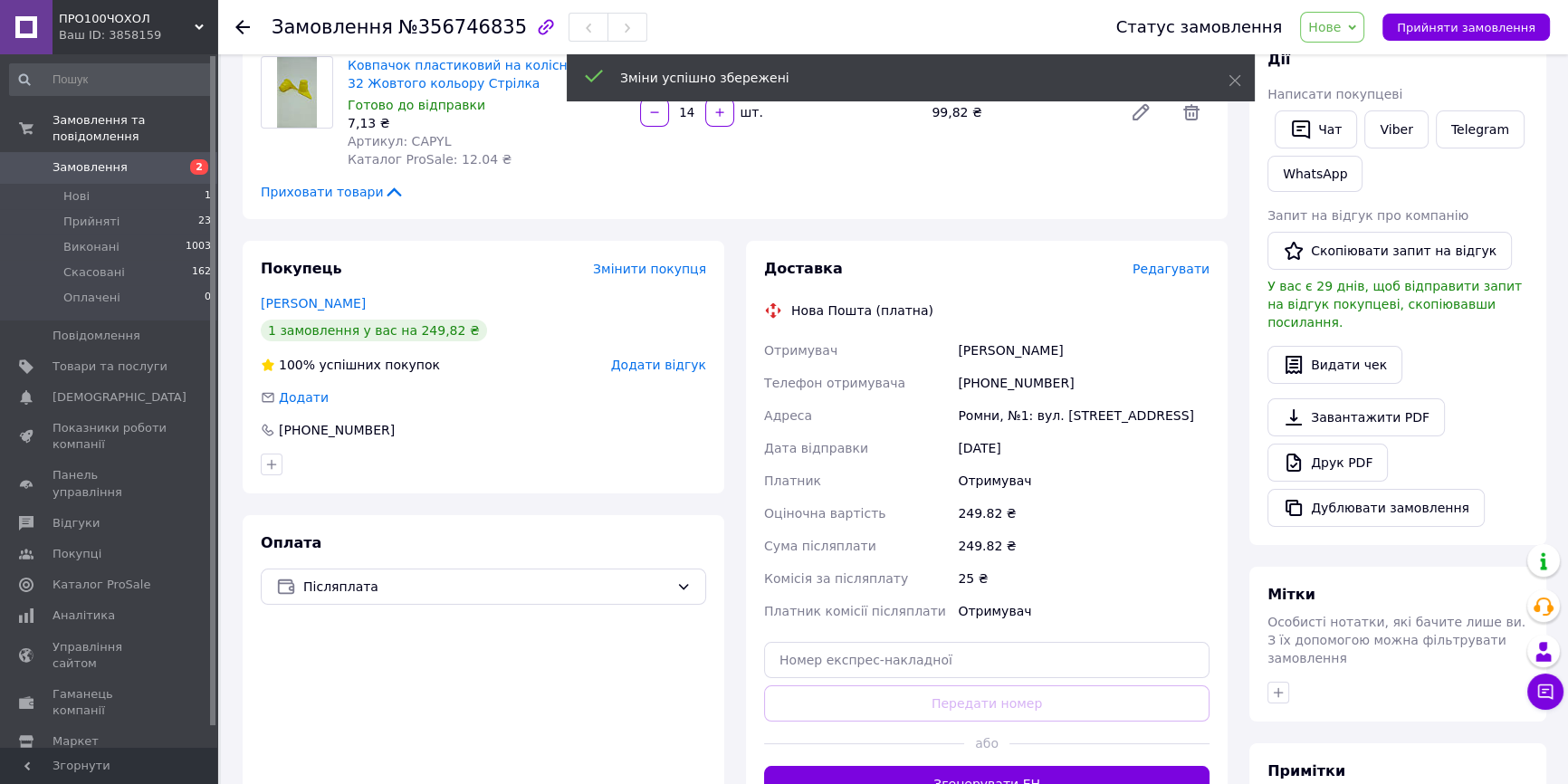
scroll to position [328, 0]
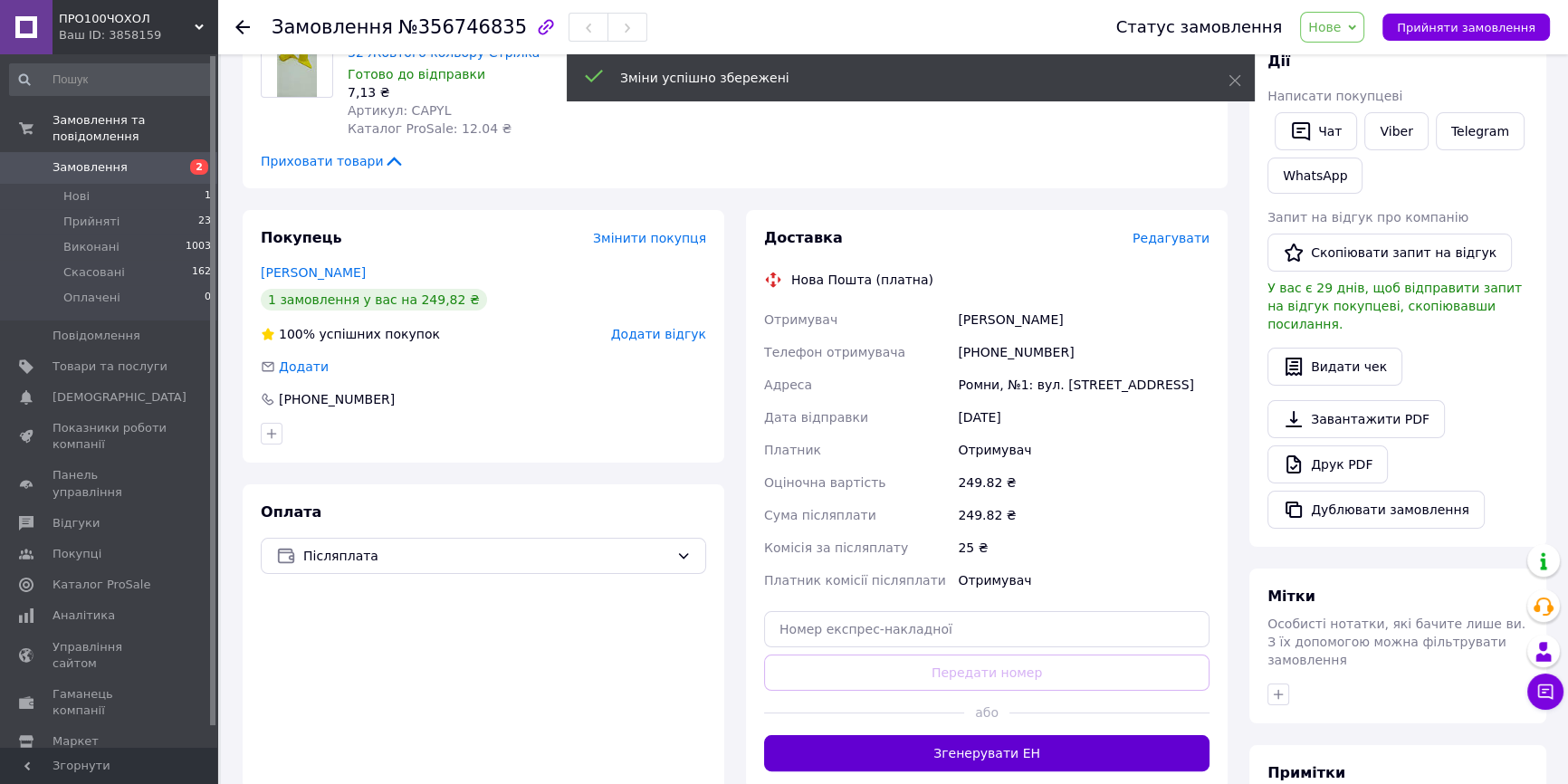
click at [998, 761] on button "Згенерувати ЕН" at bounding box center [987, 753] width 445 height 37
